Goal: Task Accomplishment & Management: Use online tool/utility

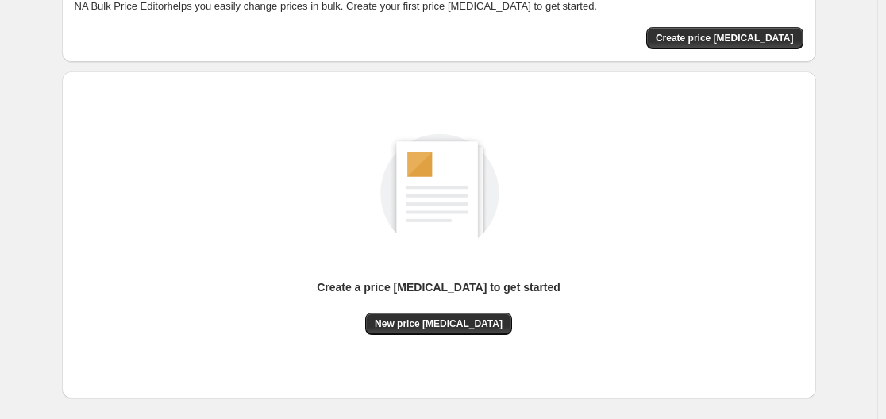
scroll to position [176, 0]
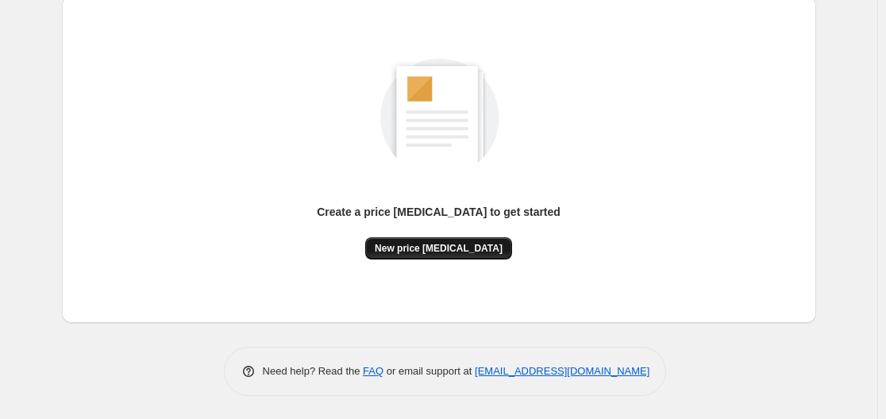
click at [430, 245] on span "New price [MEDICAL_DATA]" at bounding box center [439, 248] width 128 height 13
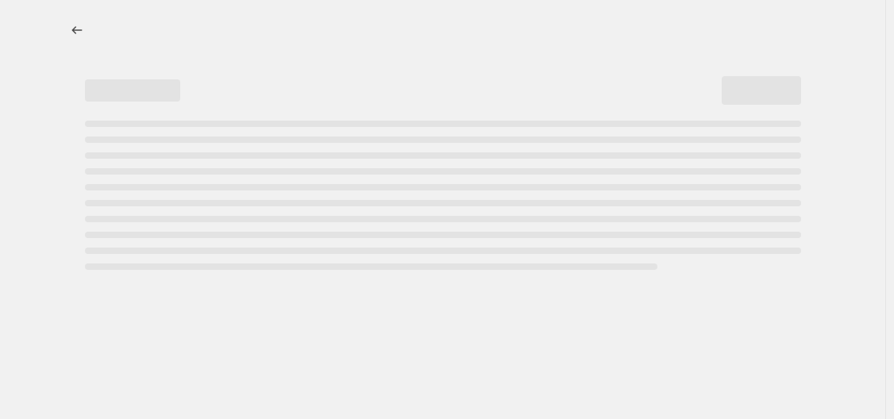
select select "percentage"
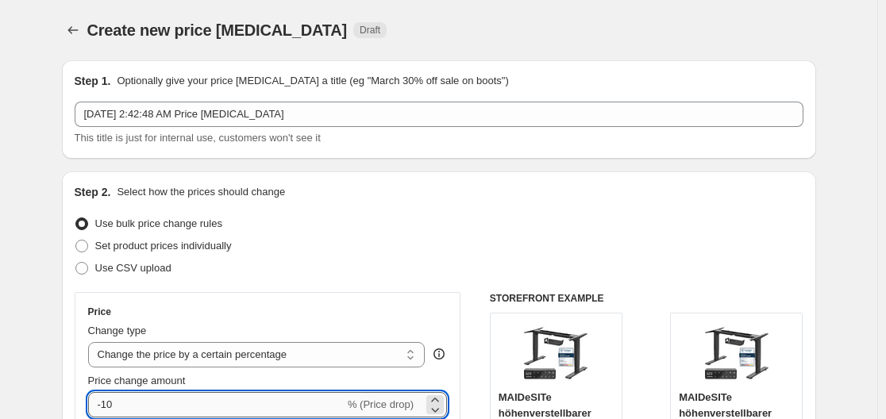
click at [203, 400] on input "-10" at bounding box center [216, 404] width 257 height 25
type input "-1"
type input "-35"
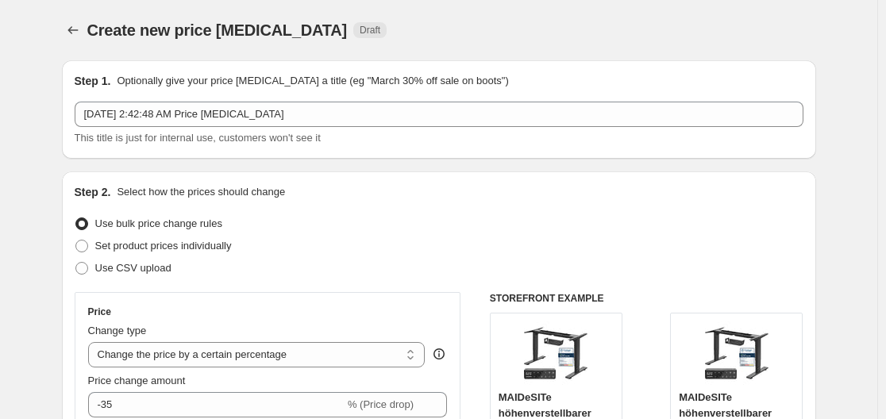
click at [466, 193] on div "Step 2. Select how the prices should change" at bounding box center [439, 192] width 729 height 16
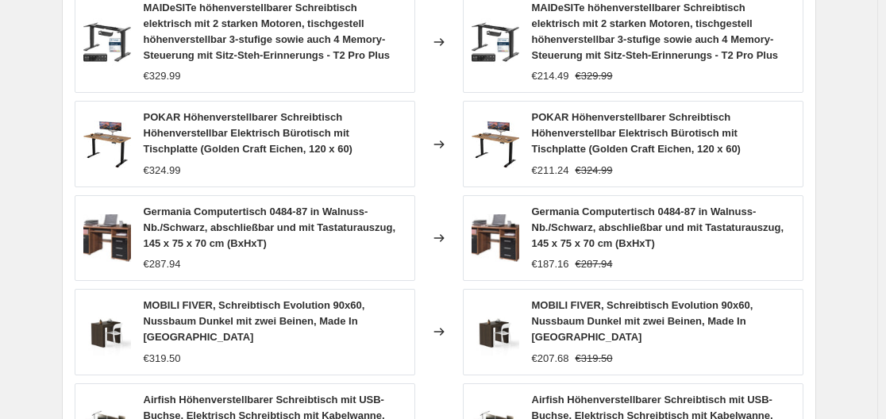
scroll to position [1290, 0]
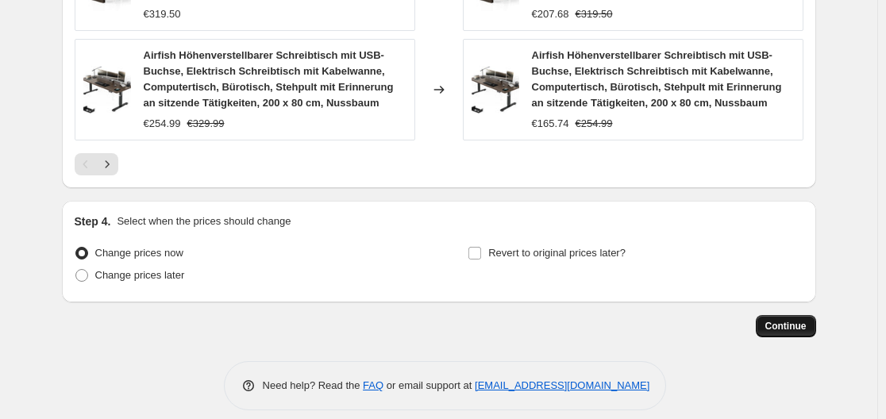
click at [792, 320] on span "Continue" at bounding box center [786, 326] width 41 height 13
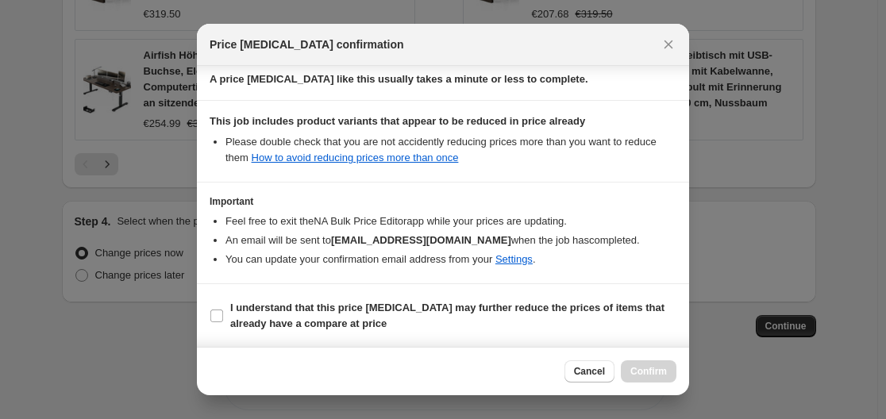
scroll to position [249, 0]
drag, startPoint x: 266, startPoint y: 317, endPoint x: 326, endPoint y: 334, distance: 62.6
click at [266, 316] on b "I understand that this price [MEDICAL_DATA] may further reduce the prices of it…" at bounding box center [447, 315] width 434 height 28
click at [223, 316] on input "I understand that this price [MEDICAL_DATA] may further reduce the prices of it…" at bounding box center [216, 315] width 13 height 13
checkbox input "true"
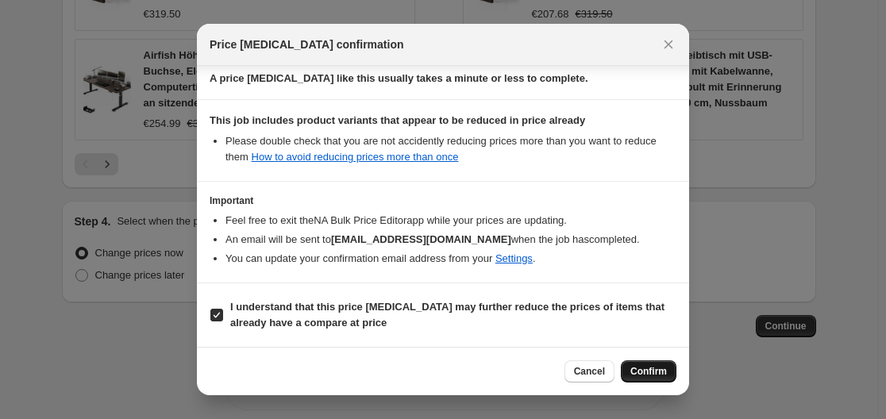
click at [665, 372] on span "Confirm" at bounding box center [649, 371] width 37 height 13
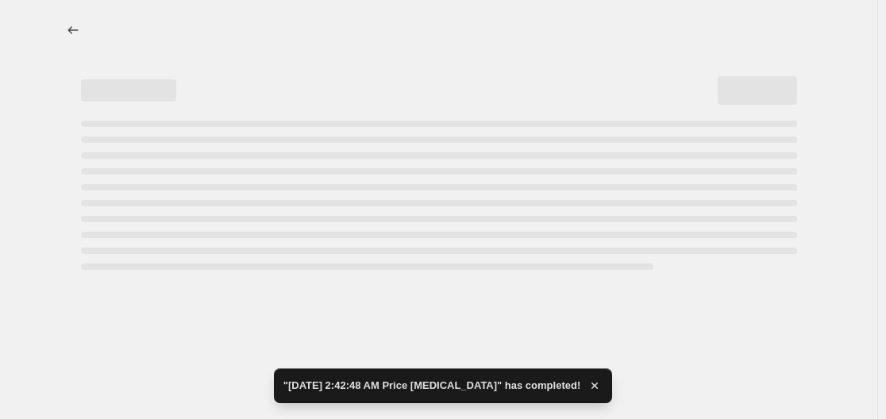
select select "percentage"
